Goal: Navigation & Orientation: Find specific page/section

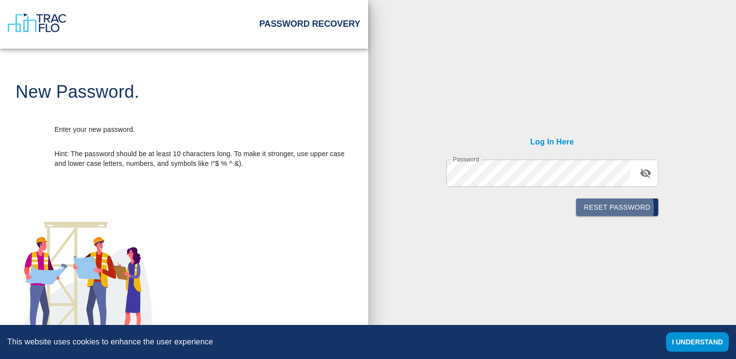
click at [615, 208] on button "Reset Password" at bounding box center [617, 207] width 82 height 18
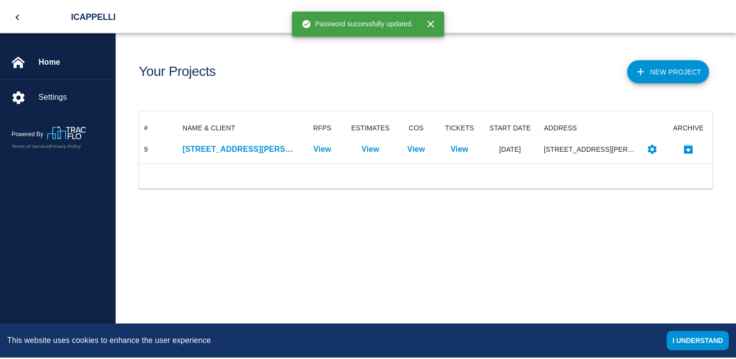
scroll to position [35, 571]
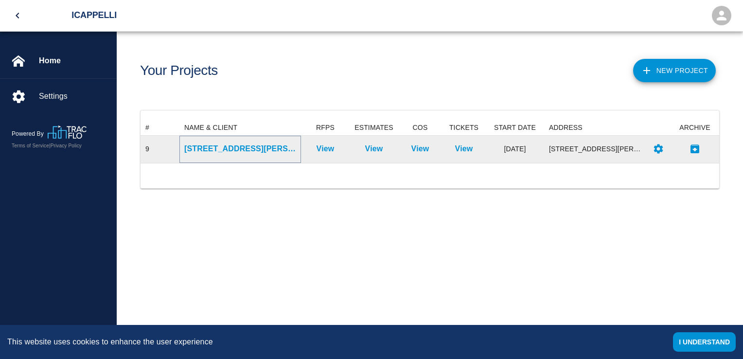
click at [230, 151] on p "[STREET_ADDRESS][PERSON_NAME]" at bounding box center [240, 149] width 112 height 12
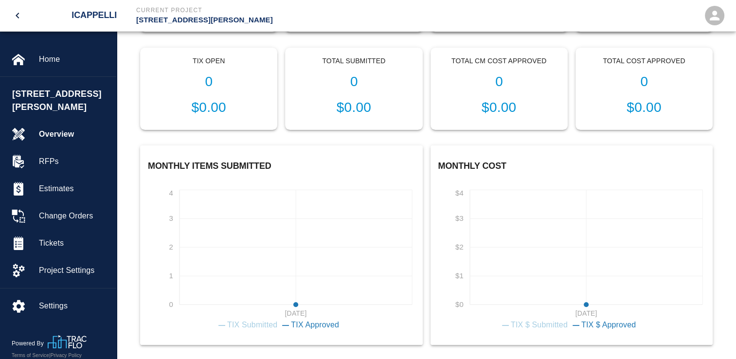
scroll to position [318, 0]
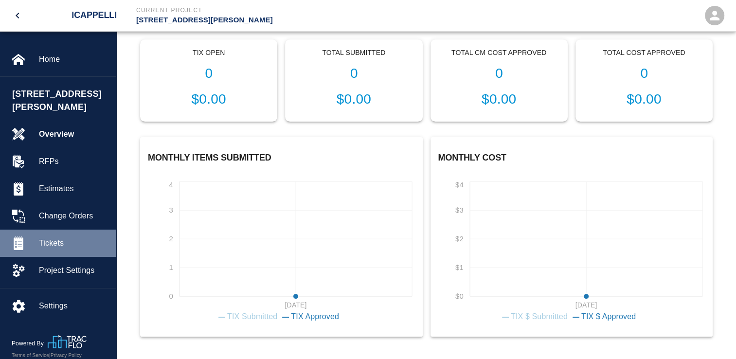
click at [53, 237] on span "Tickets" at bounding box center [74, 243] width 70 height 12
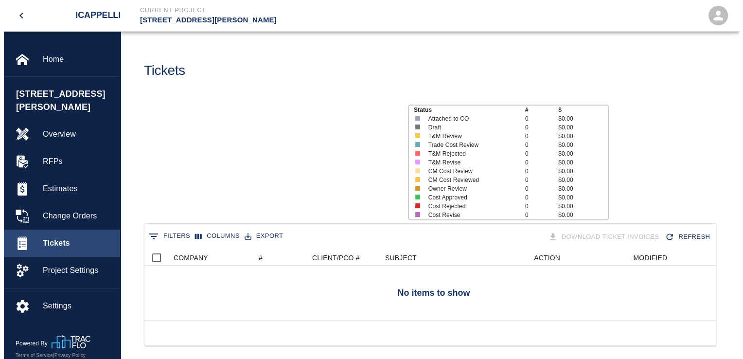
scroll to position [70, 564]
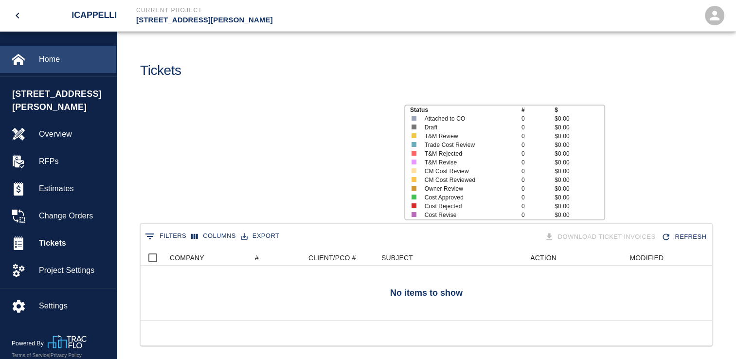
click at [49, 59] on span "Home" at bounding box center [74, 59] width 70 height 12
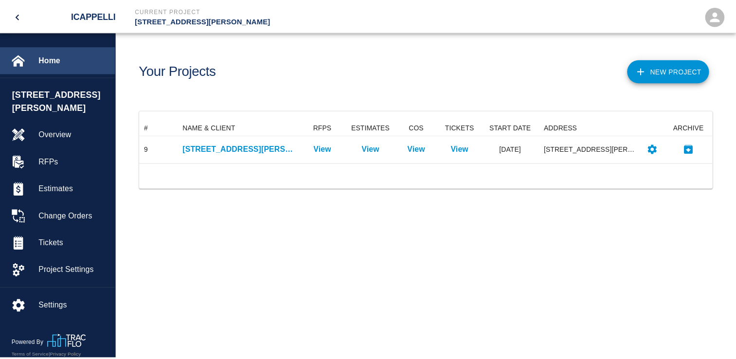
scroll to position [35, 571]
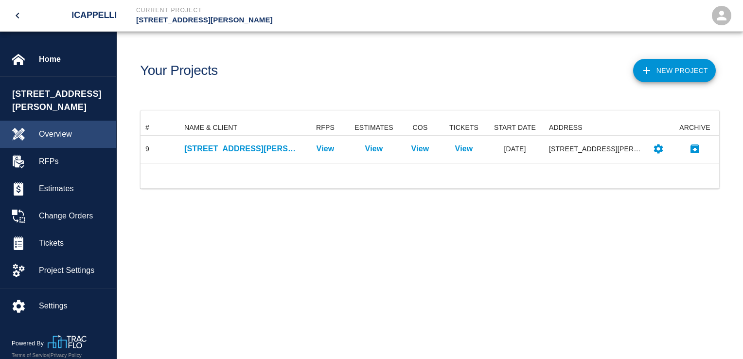
click at [63, 128] on span "Overview" at bounding box center [74, 134] width 70 height 12
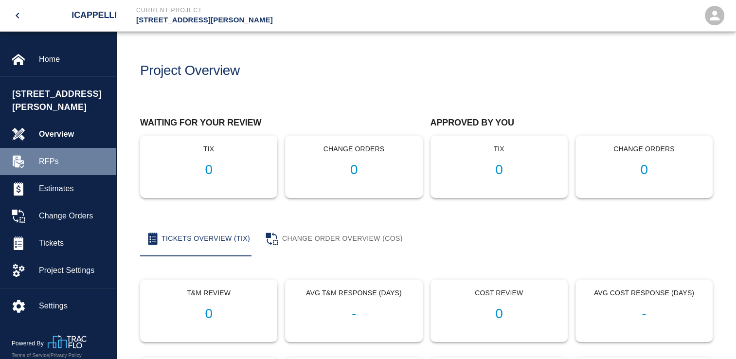
click at [54, 156] on span "RFPs" at bounding box center [74, 162] width 70 height 12
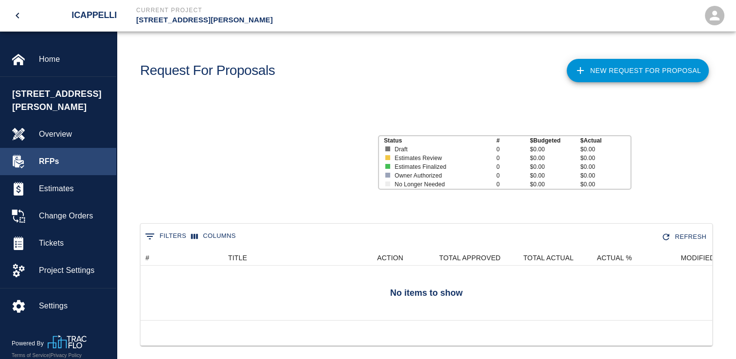
scroll to position [70, 564]
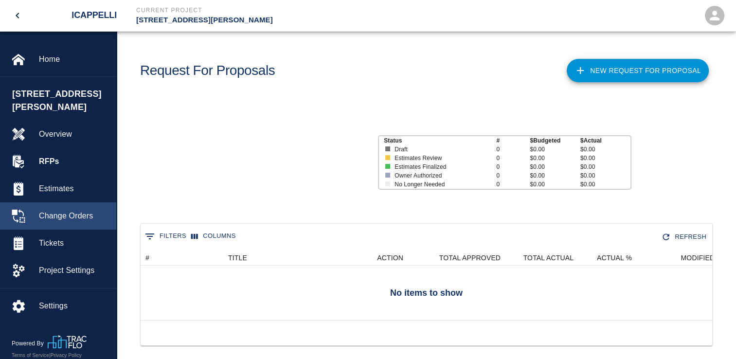
click at [59, 210] on span "Change Orders" at bounding box center [74, 216] width 70 height 12
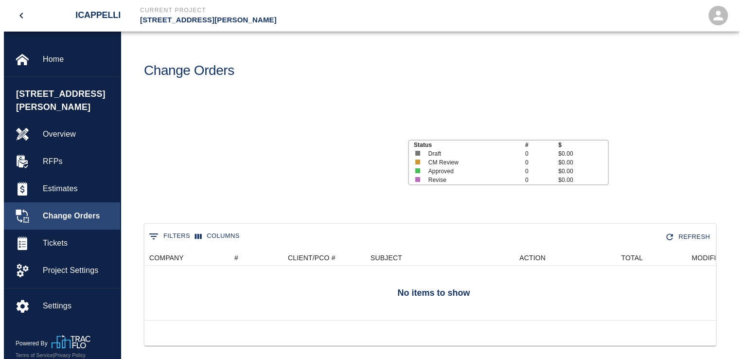
scroll to position [70, 564]
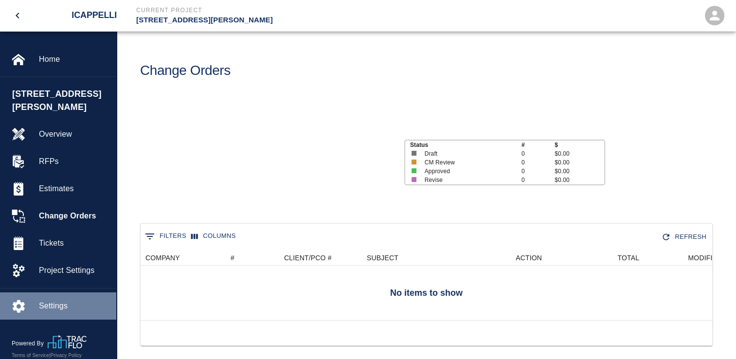
click at [51, 300] on span "Settings" at bounding box center [74, 306] width 70 height 12
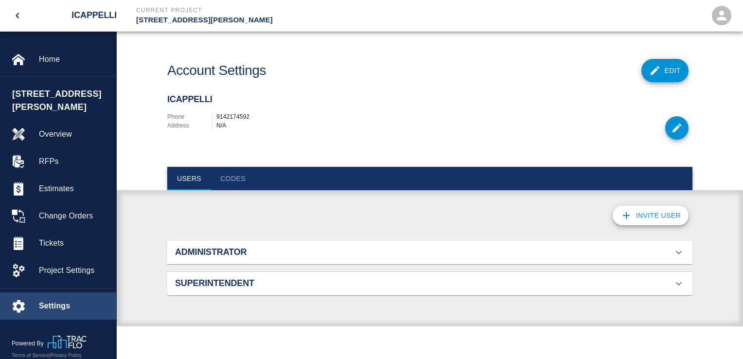
scroll to position [62, 502]
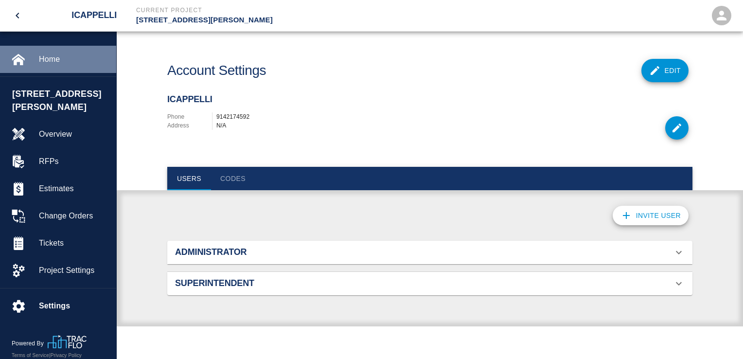
click at [53, 63] on span "Home" at bounding box center [74, 59] width 70 height 12
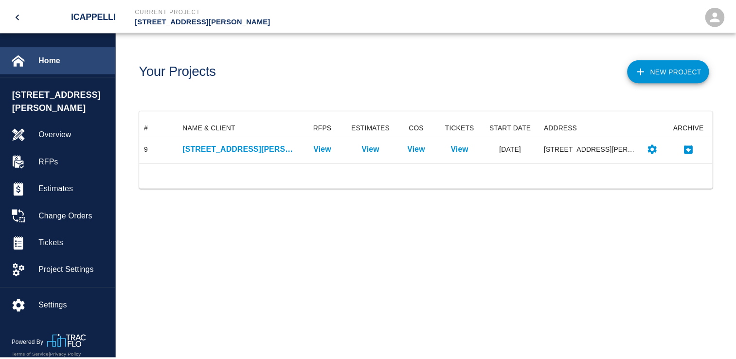
scroll to position [35, 571]
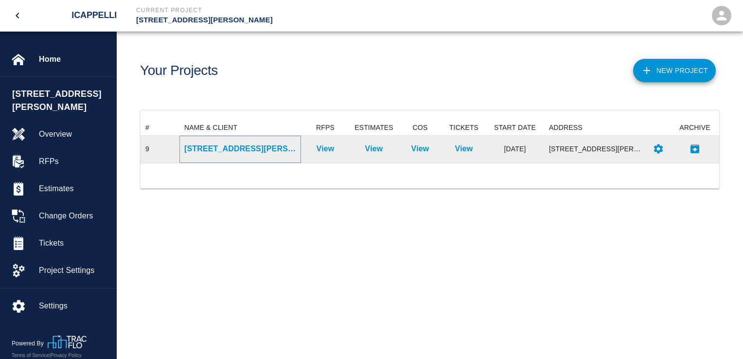
click at [220, 147] on p "[STREET_ADDRESS][PERSON_NAME]" at bounding box center [240, 149] width 112 height 12
